Goal: Transaction & Acquisition: Purchase product/service

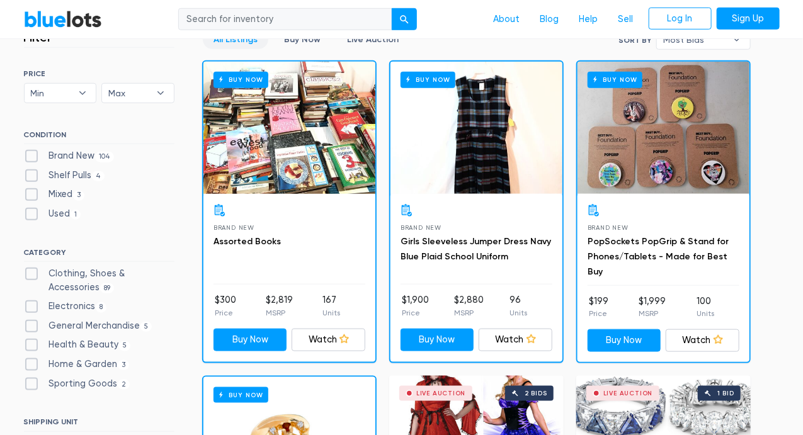
scroll to position [372, 0]
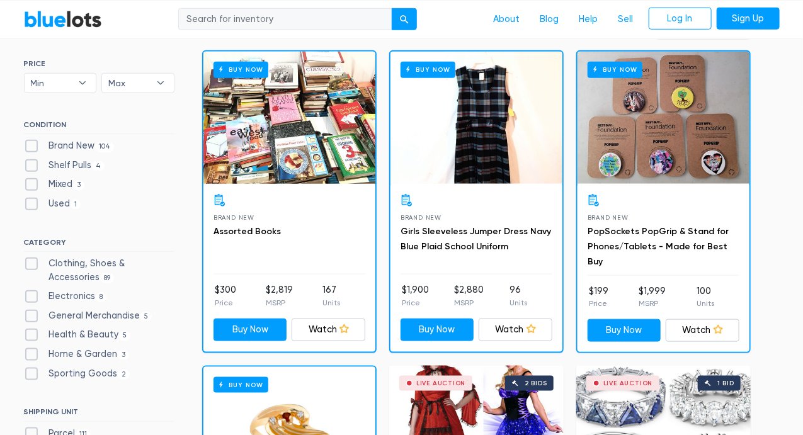
click at [71, 296] on label "Electronics 8" at bounding box center [65, 297] width 83 height 14
click at [32, 296] on input "Electronics 8" at bounding box center [28, 294] width 8 height 8
checkbox input "true"
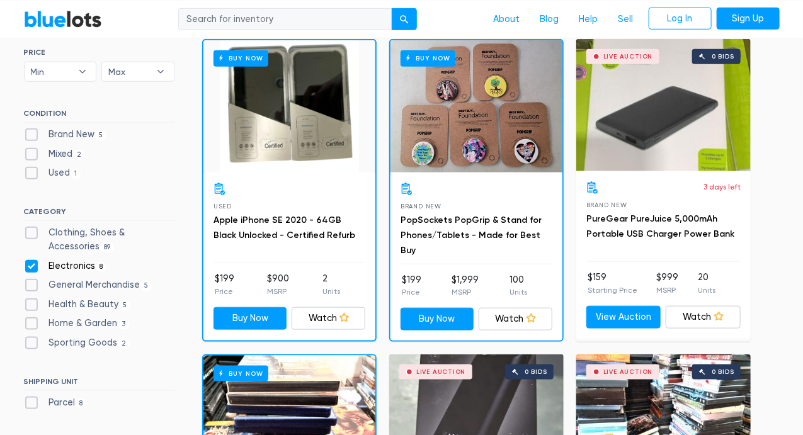
scroll to position [384, 0]
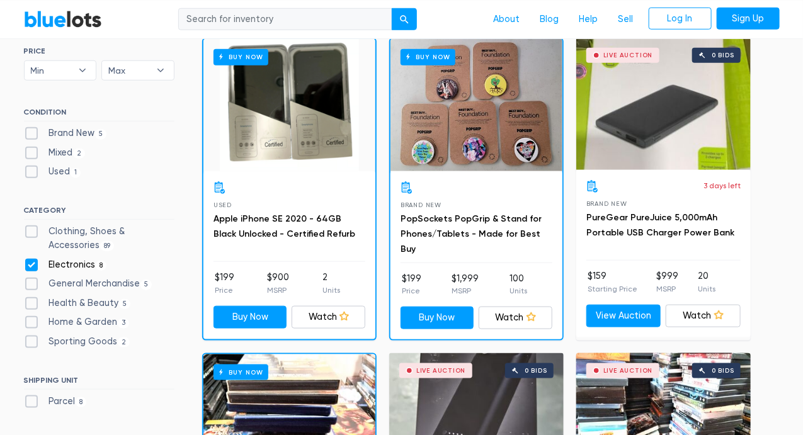
click at [81, 261] on label "Electronics 8" at bounding box center [65, 265] width 83 height 14
click at [32, 261] on input "Electronics 8" at bounding box center [28, 262] width 8 height 8
checkbox input "false"
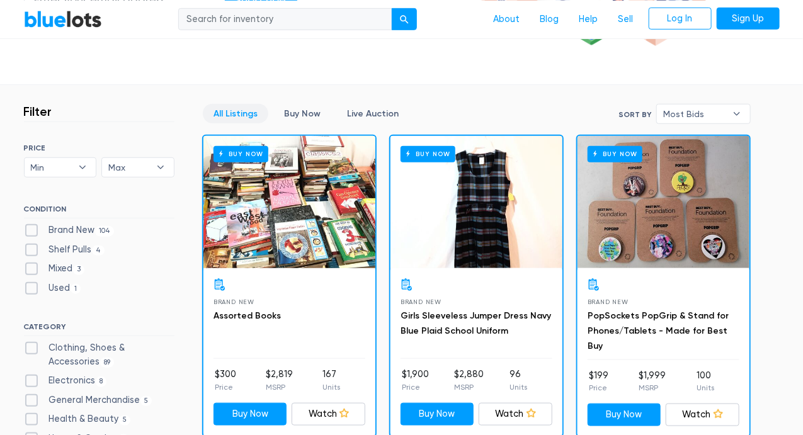
scroll to position [287, 0]
click at [704, 105] on span "Most Bids" at bounding box center [694, 114] width 63 height 19
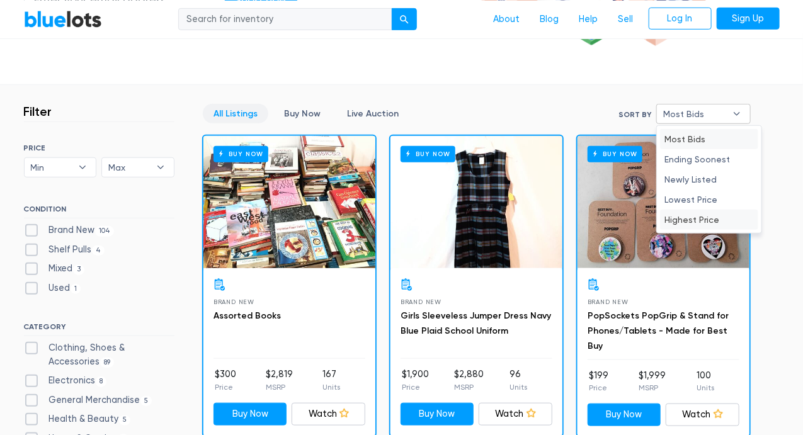
click at [712, 214] on li "Highest Price" at bounding box center [709, 220] width 98 height 20
select select "highest_price"
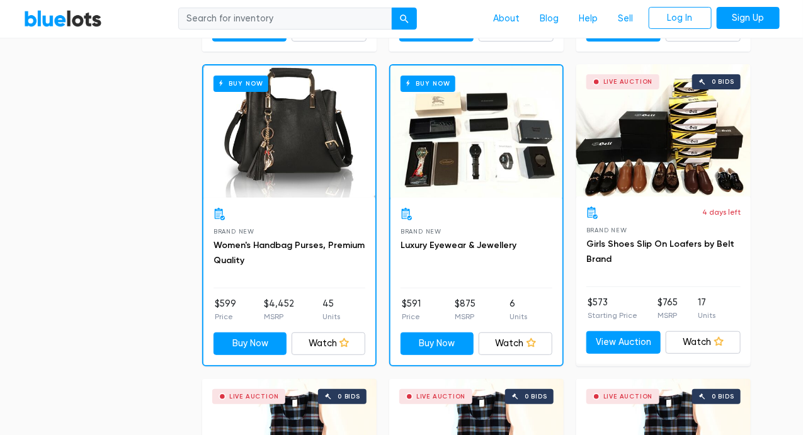
scroll to position [1925, 0]
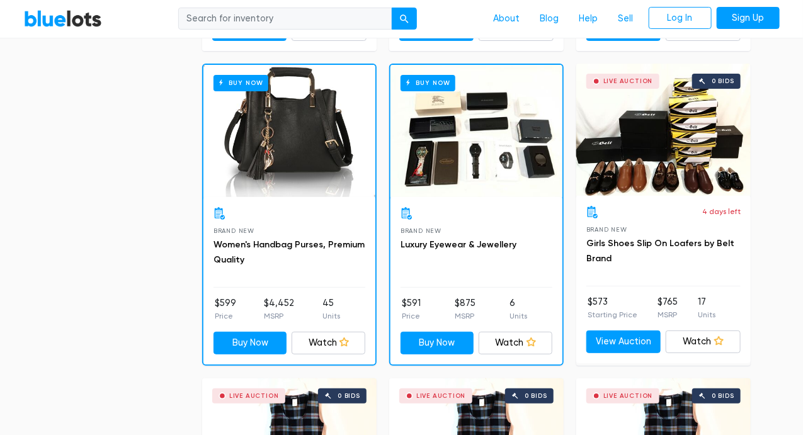
click at [506, 164] on div "Buy Now" at bounding box center [476, 131] width 172 height 132
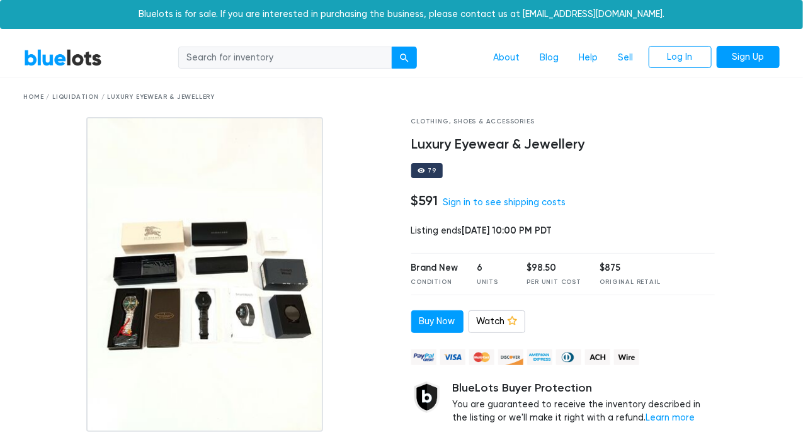
click at [506, 164] on div "79" at bounding box center [563, 170] width 304 height 15
click at [242, 322] on img at bounding box center [204, 274] width 237 height 315
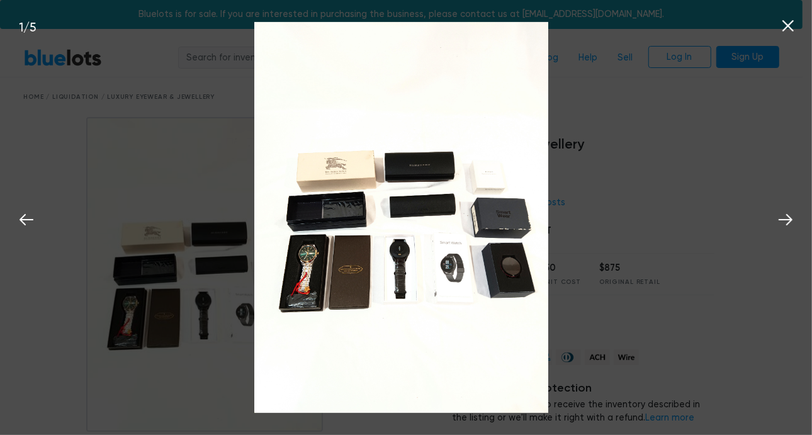
click at [447, 265] on img at bounding box center [401, 218] width 294 height 392
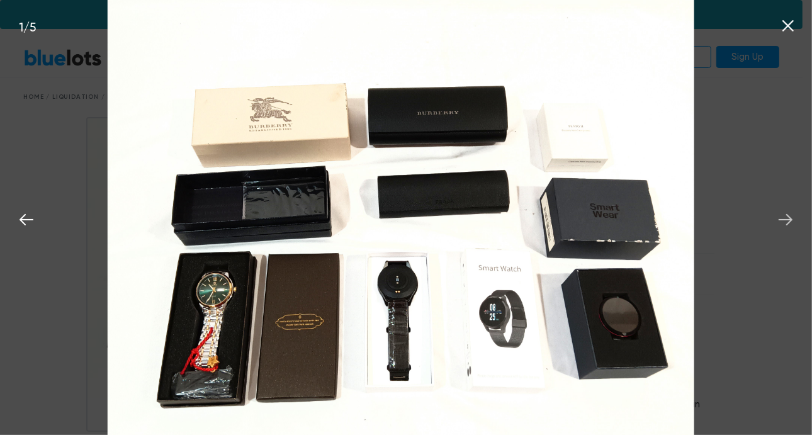
click at [783, 216] on icon at bounding box center [786, 219] width 19 height 19
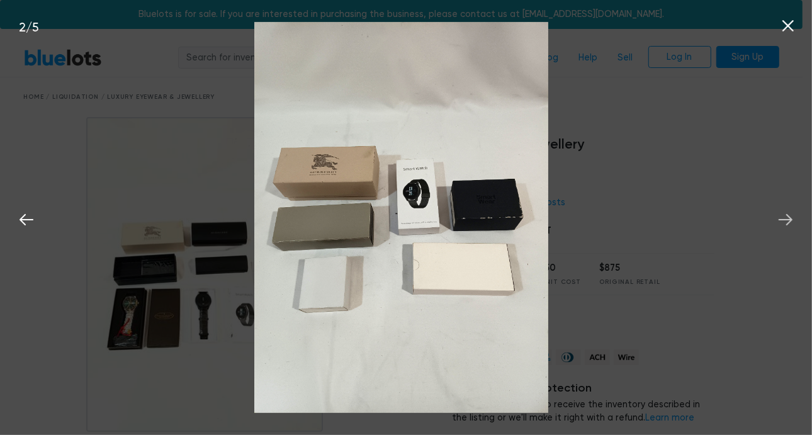
click at [783, 216] on icon at bounding box center [786, 219] width 19 height 19
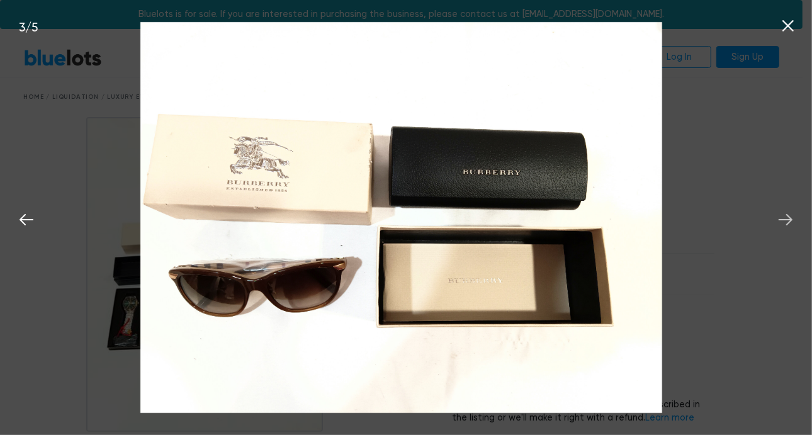
click at [783, 216] on icon at bounding box center [786, 219] width 19 height 19
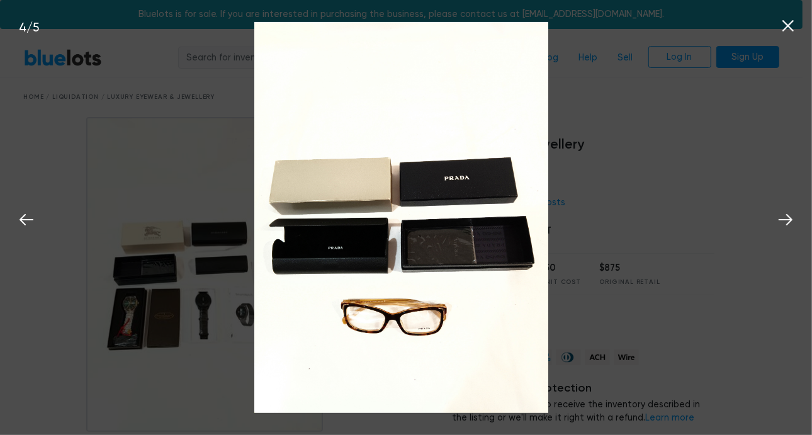
click at [760, 219] on div "4 / 5" at bounding box center [406, 217] width 812 height 435
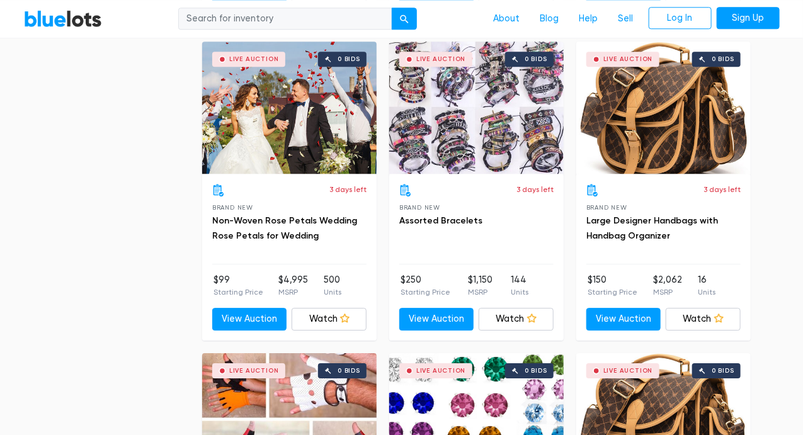
scroll to position [5050, 0]
